Goal: Task Accomplishment & Management: Manage account settings

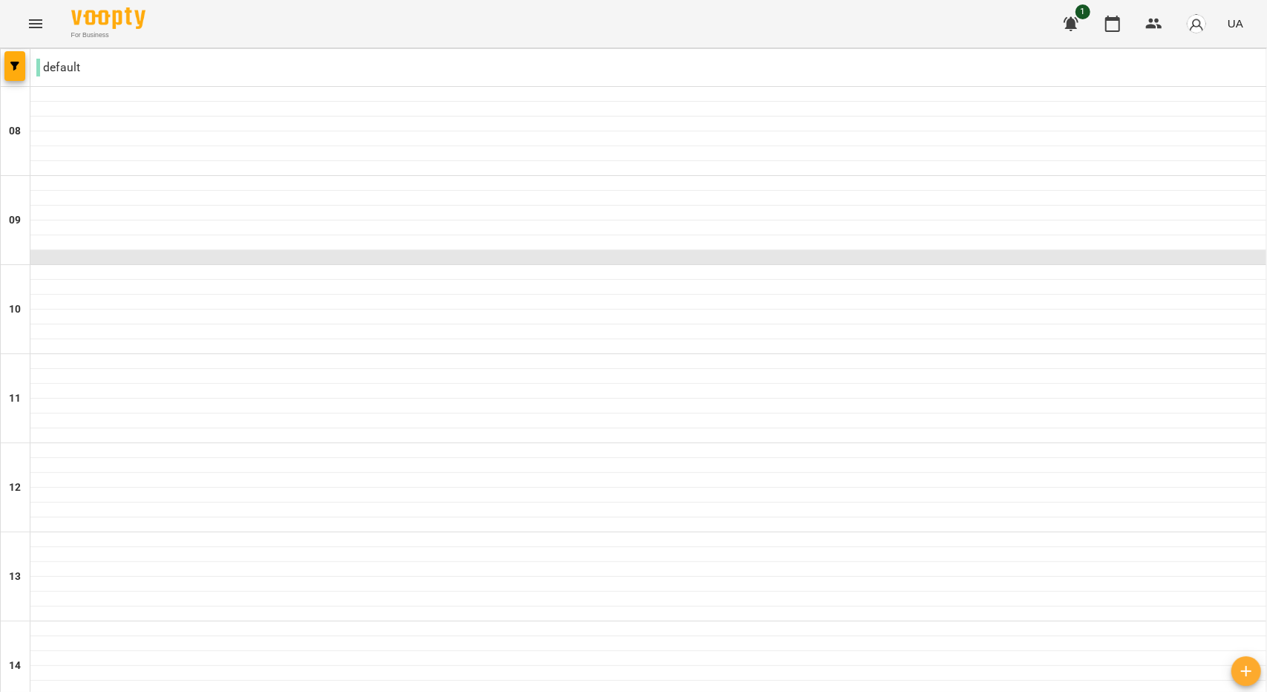
scroll to position [740, 0]
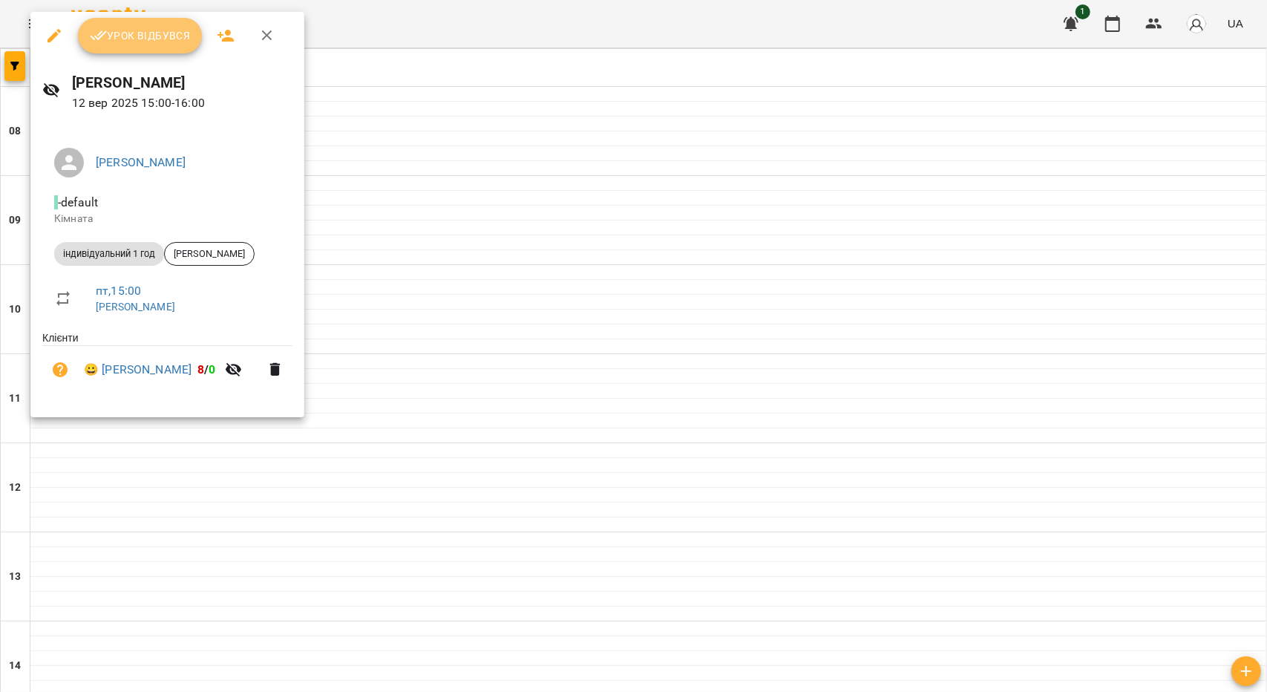
click at [162, 30] on span "Урок відбувся" at bounding box center [140, 36] width 101 height 18
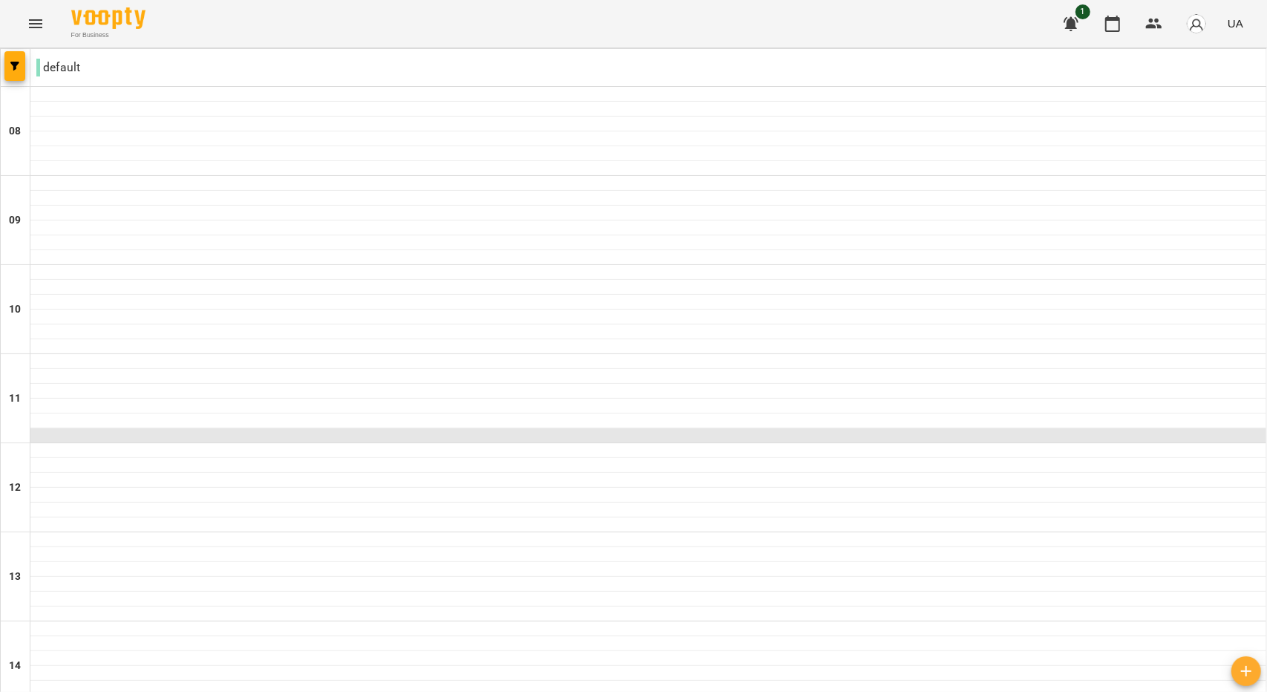
scroll to position [740, 0]
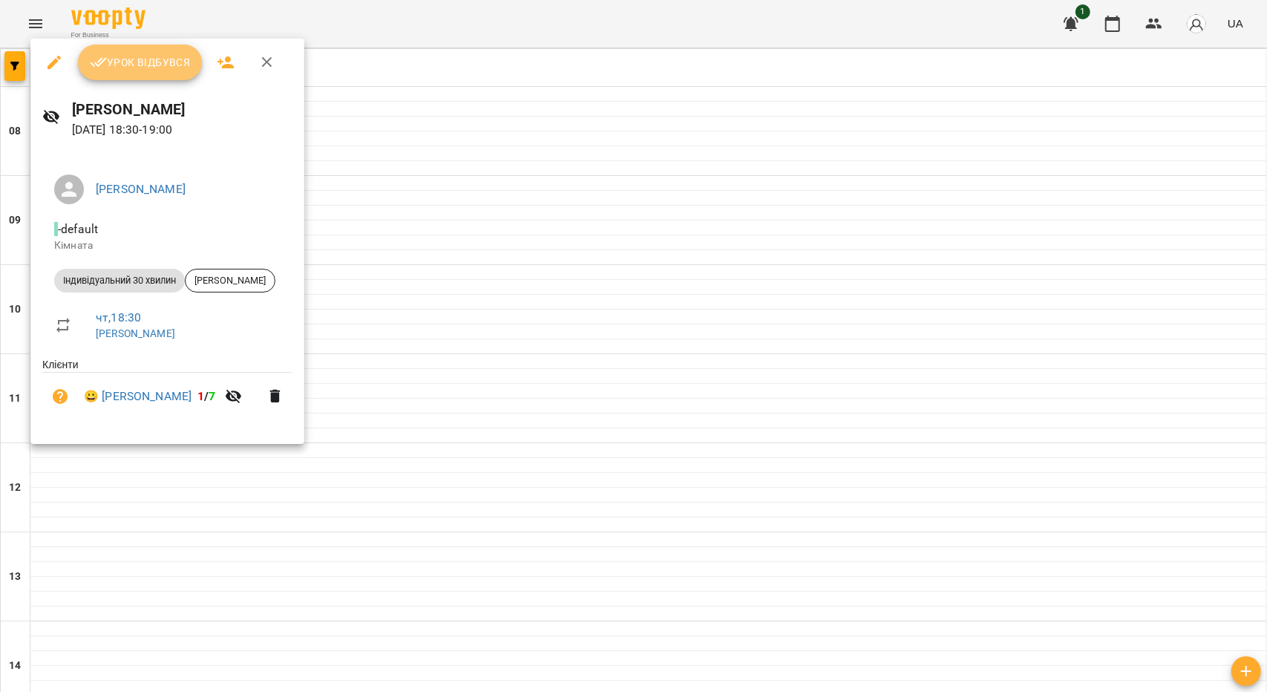
click at [140, 59] on span "Урок відбувся" at bounding box center [140, 62] width 101 height 18
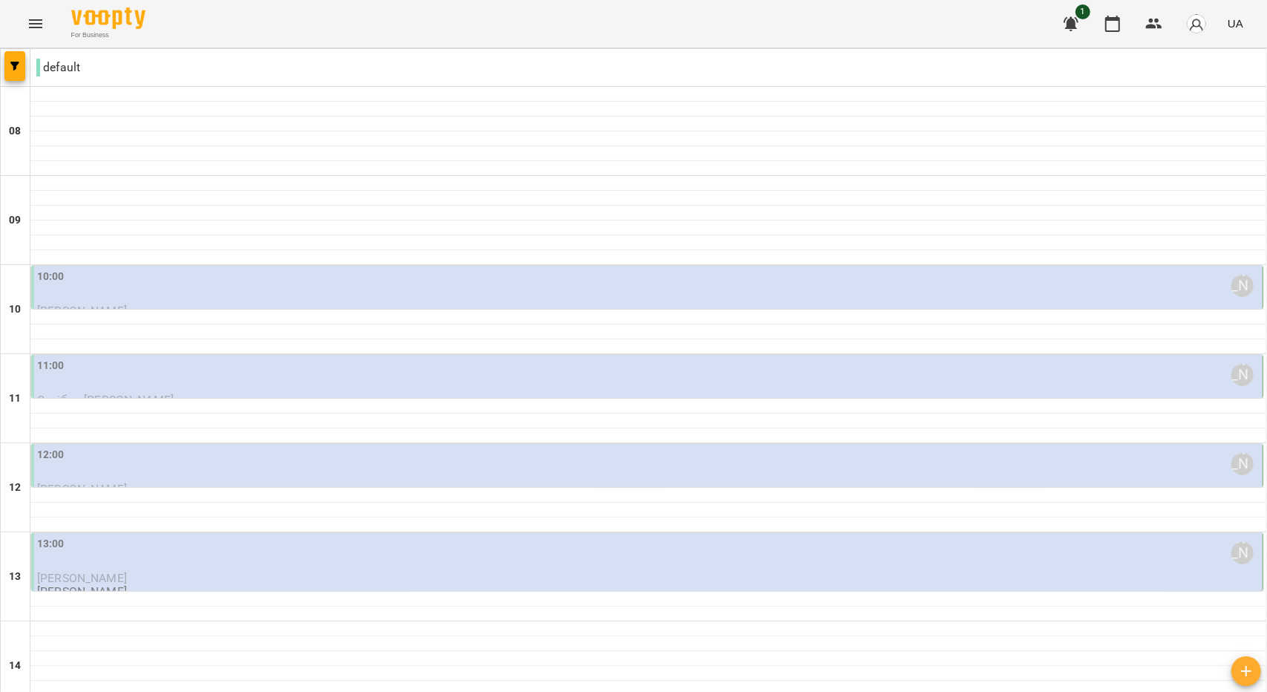
click at [328, 289] on div "10:00 [PERSON_NAME]" at bounding box center [648, 286] width 1222 height 34
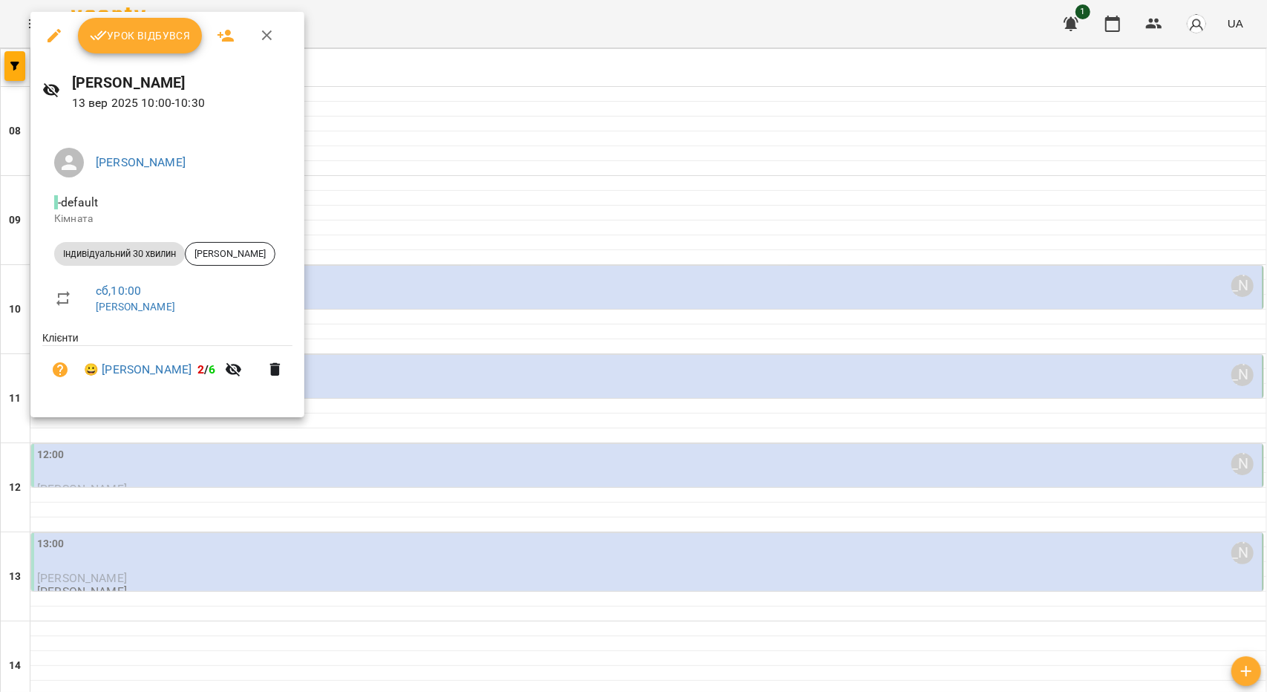
click at [177, 32] on span "Урок відбувся" at bounding box center [140, 36] width 101 height 18
